Goal: Use online tool/utility: Utilize a website feature to perform a specific function

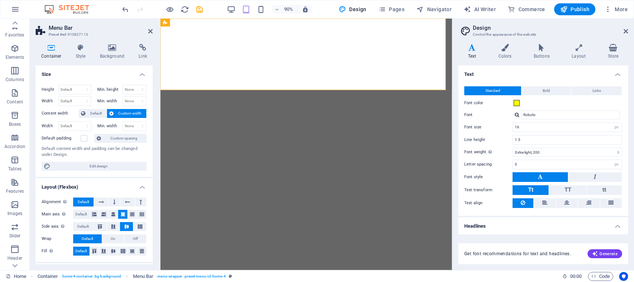
select select "px"
select select "200"
select select "px"
select select "200"
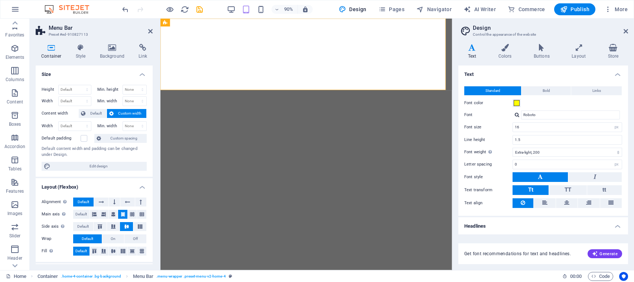
select select "px"
select select "rem"
select select "px"
select select "200"
select select "px"
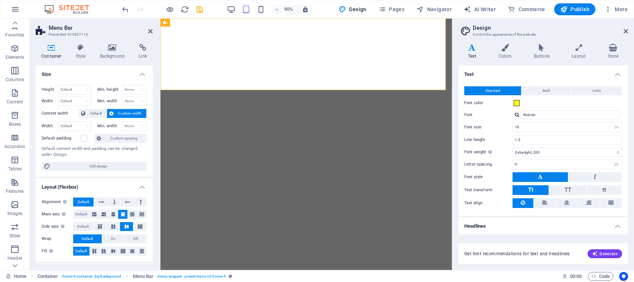
select select "rem"
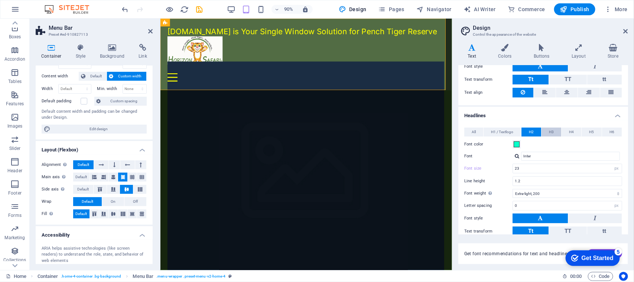
click at [554, 129] on button "H3" at bounding box center [552, 131] width 20 height 9
click at [533, 129] on span "H2" at bounding box center [531, 131] width 5 height 9
click at [554, 131] on button "H3" at bounding box center [552, 131] width 20 height 9
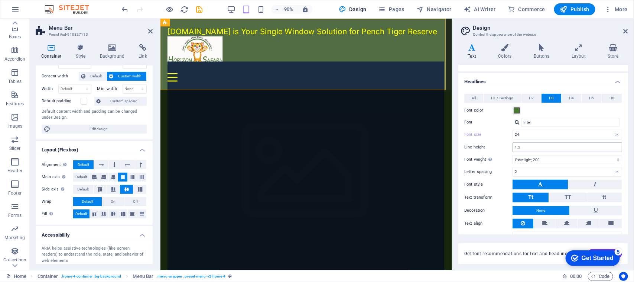
scroll to position [157, 0]
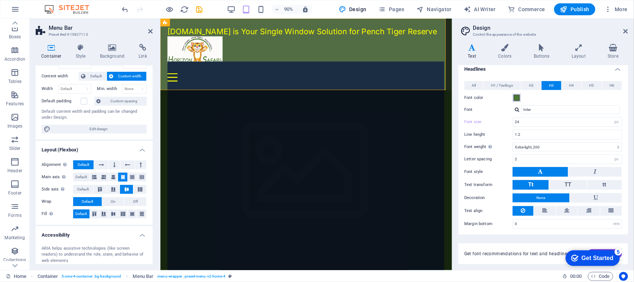
click at [520, 95] on span at bounding box center [517, 98] width 6 height 6
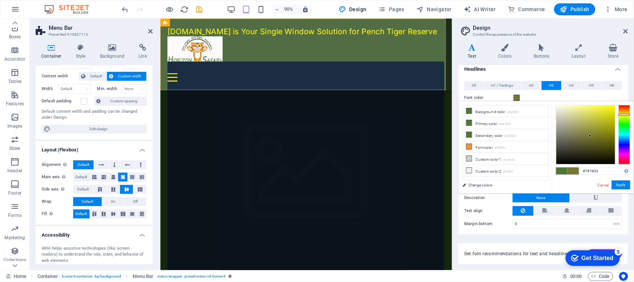
click at [627, 114] on div at bounding box center [625, 134] width 12 height 59
drag, startPoint x: 605, startPoint y: 171, endPoint x: 575, endPoint y: 171, distance: 30.5
click at [575, 171] on div "#787832 Supported formats #0852ed rgb(8, 82, 237) rgba(8, 82, 237, 90%) hsv(221…" at bounding box center [593, 201] width 82 height 200
paste input "feff03"
type input "#feff03"
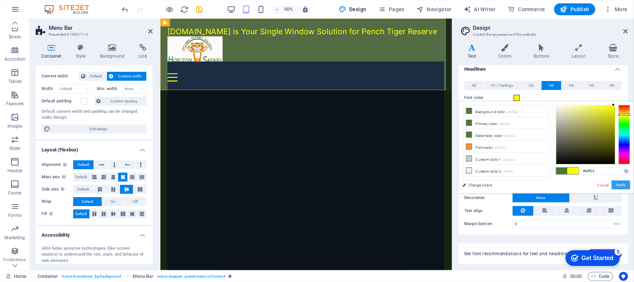
click at [621, 184] on button "Apply" at bounding box center [621, 184] width 19 height 9
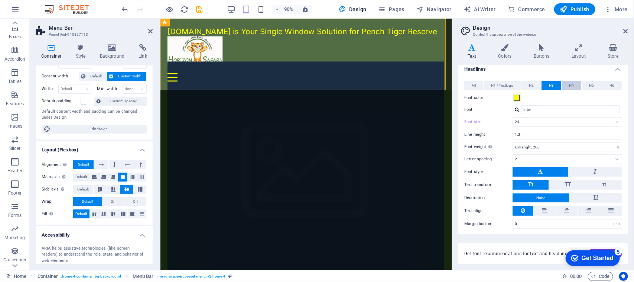
click at [571, 84] on span "H4" at bounding box center [571, 85] width 5 height 9
click at [594, 82] on button "H5" at bounding box center [592, 85] width 20 height 9
click at [571, 83] on span "H4" at bounding box center [571, 85] width 5 height 9
click at [492, 84] on span "H1 / Textlogo" at bounding box center [502, 85] width 22 height 9
click at [592, 82] on span "H5" at bounding box center [592, 85] width 5 height 9
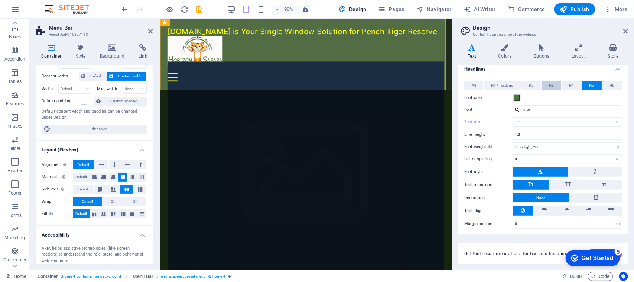
click at [556, 82] on button "H3" at bounding box center [552, 85] width 20 height 9
click at [572, 82] on span "H4" at bounding box center [571, 85] width 5 height 9
click at [554, 84] on span "H3" at bounding box center [551, 85] width 5 height 9
click at [531, 82] on span "H2" at bounding box center [531, 85] width 5 height 9
click at [615, 82] on button "H6" at bounding box center [612, 85] width 20 height 9
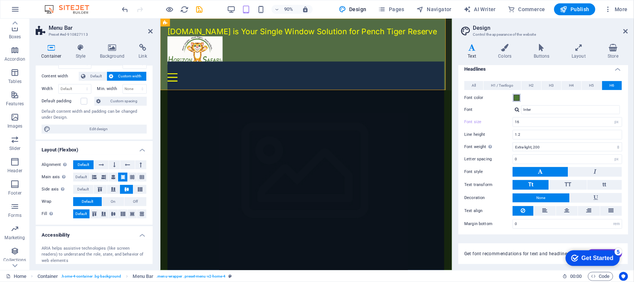
click at [517, 97] on span at bounding box center [517, 98] width 6 height 6
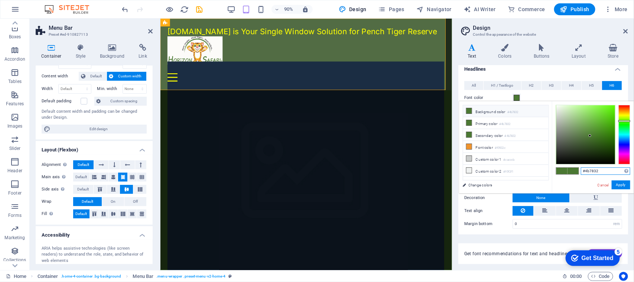
click at [599, 168] on input "#4b7832" at bounding box center [605, 170] width 49 height 7
paste input "feff03"
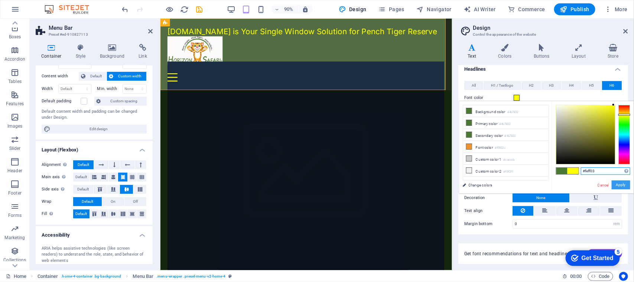
type input "#feff03"
click at [622, 184] on button "Apply" at bounding box center [621, 184] width 19 height 9
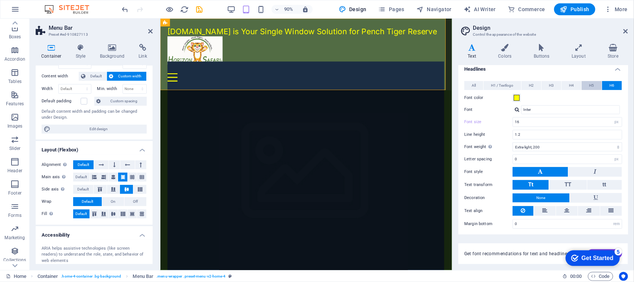
click at [596, 84] on button "H5" at bounding box center [592, 85] width 20 height 9
click at [516, 96] on span at bounding box center [517, 98] width 6 height 6
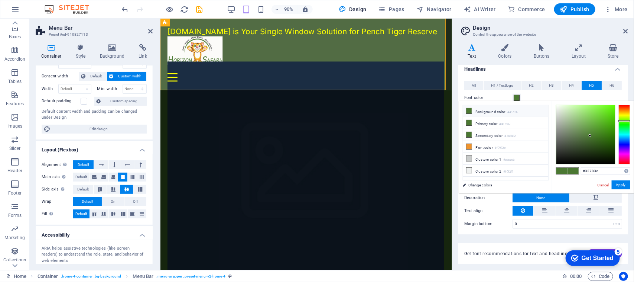
click at [625, 126] on div at bounding box center [625, 134] width 12 height 59
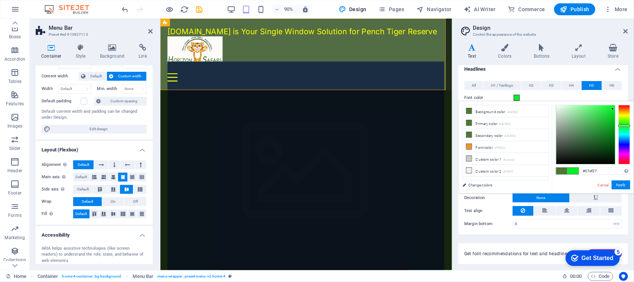
drag, startPoint x: 591, startPoint y: 135, endPoint x: 614, endPoint y: 107, distance: 35.7
click at [613, 108] on div at bounding box center [613, 108] width 3 height 3
drag, startPoint x: 614, startPoint y: 107, endPoint x: 612, endPoint y: 115, distance: 8.6
click at [612, 115] on div at bounding box center [612, 115] width 3 height 3
type input "#09dd26"
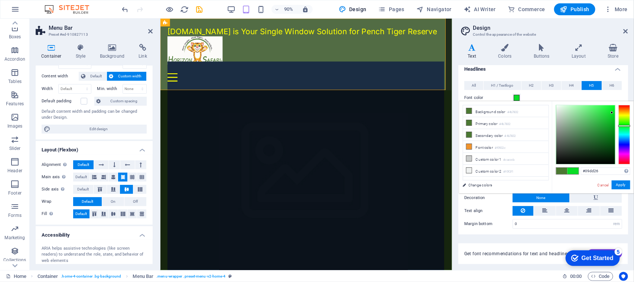
click at [612, 113] on div at bounding box center [612, 112] width 3 height 3
click at [624, 184] on button "Apply" at bounding box center [621, 184] width 19 height 9
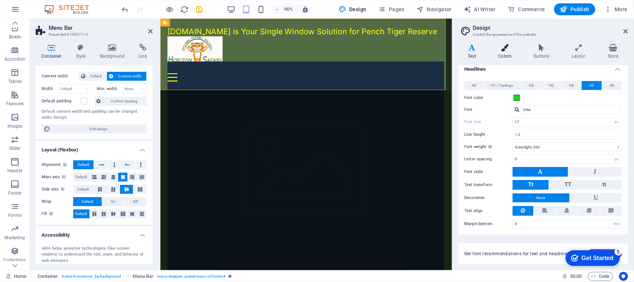
click at [508, 47] on icon at bounding box center [505, 47] width 32 height 7
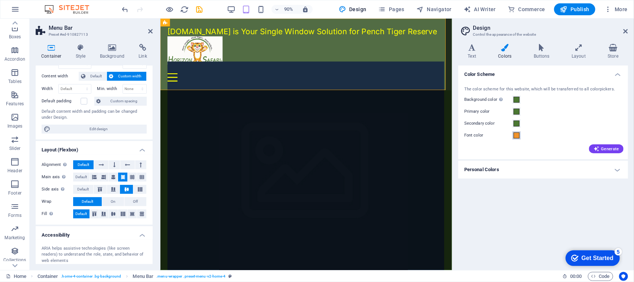
click at [517, 134] on span at bounding box center [517, 135] width 6 height 6
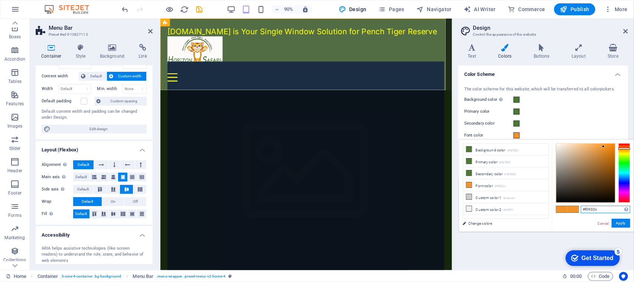
click at [603, 209] on input "#f0932c" at bounding box center [605, 208] width 49 height 7
paste input "#feff03"
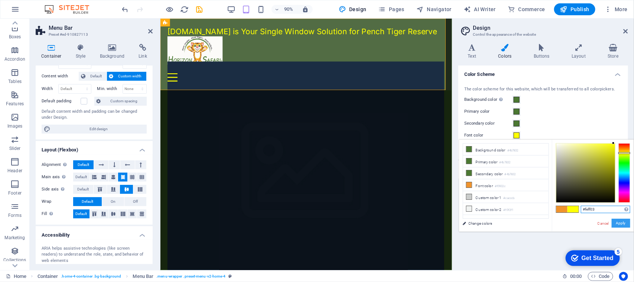
type input "#feff03"
click at [622, 222] on button "Apply" at bounding box center [621, 223] width 19 height 9
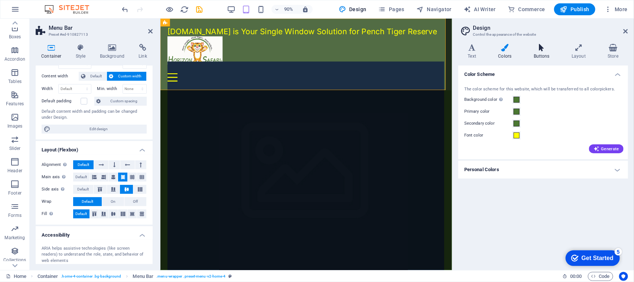
click at [544, 49] on icon at bounding box center [541, 47] width 35 height 7
